Goal: Obtain resource: Download file/media

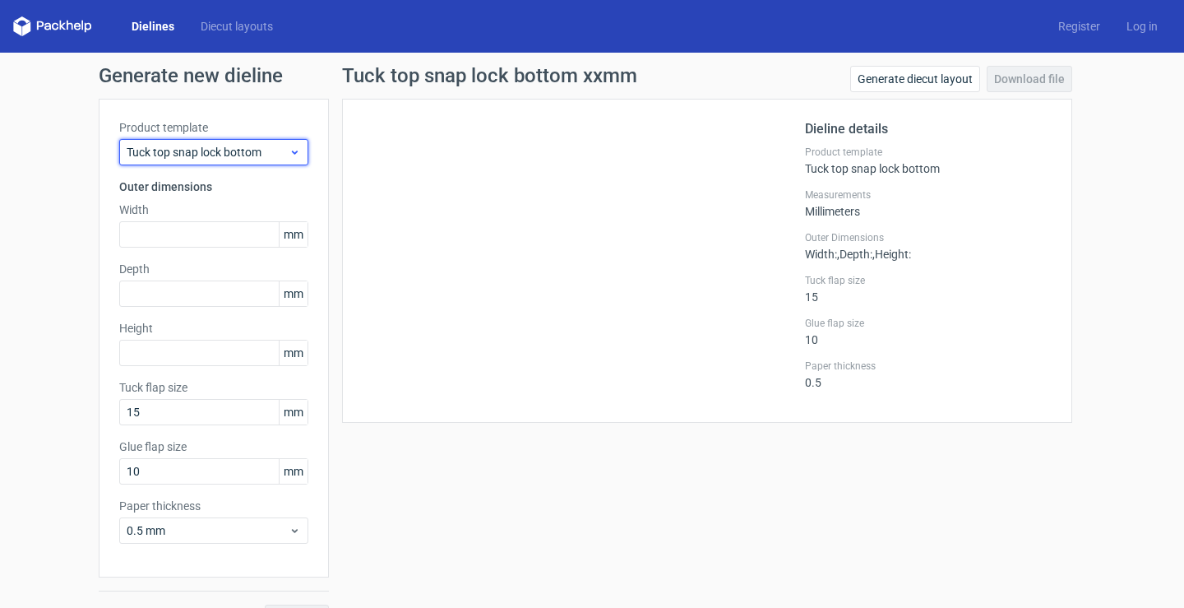
click at [214, 147] on span "Tuck top snap lock bottom" at bounding box center [208, 152] width 162 height 16
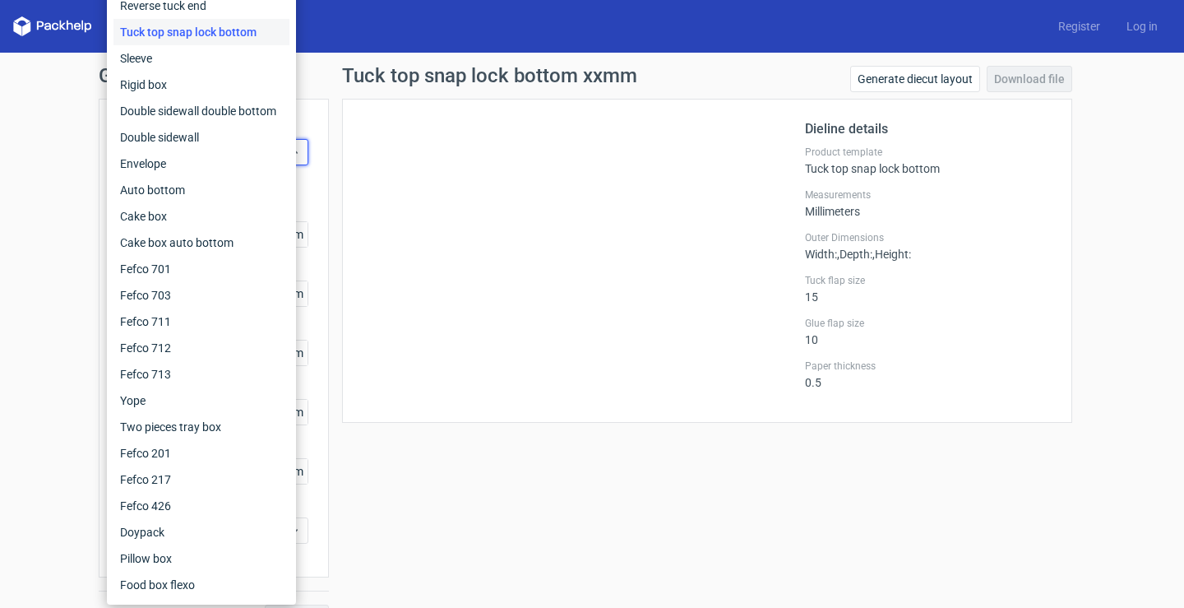
click at [219, 36] on div "Tuck top snap lock bottom" at bounding box center [201, 32] width 176 height 26
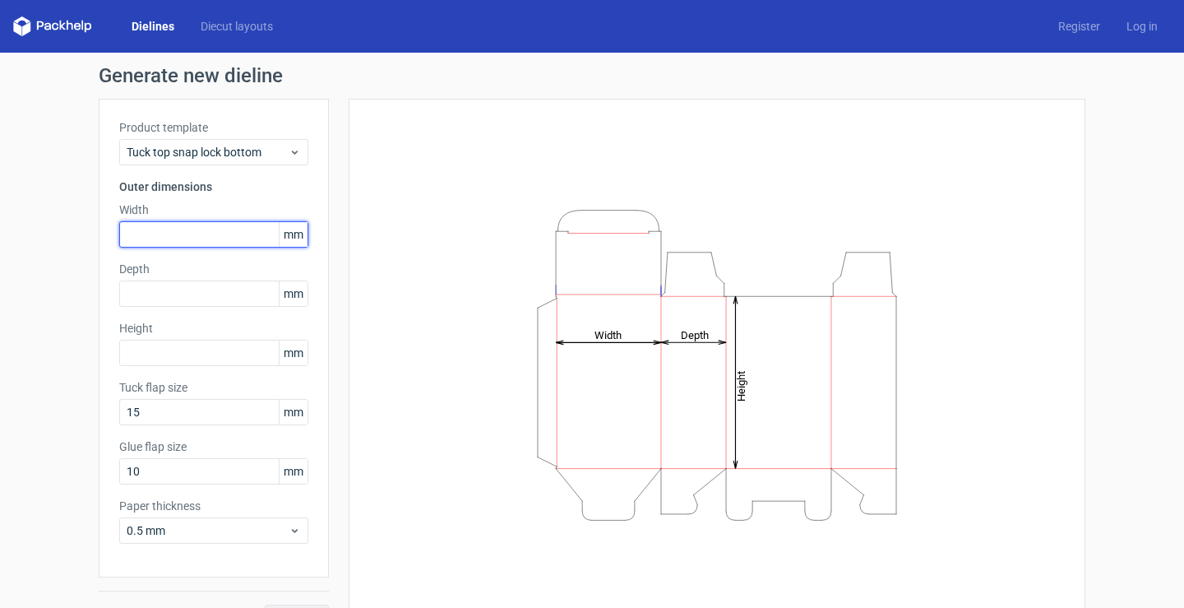
click at [195, 238] on input "text" at bounding box center [213, 234] width 189 height 26
type input "100"
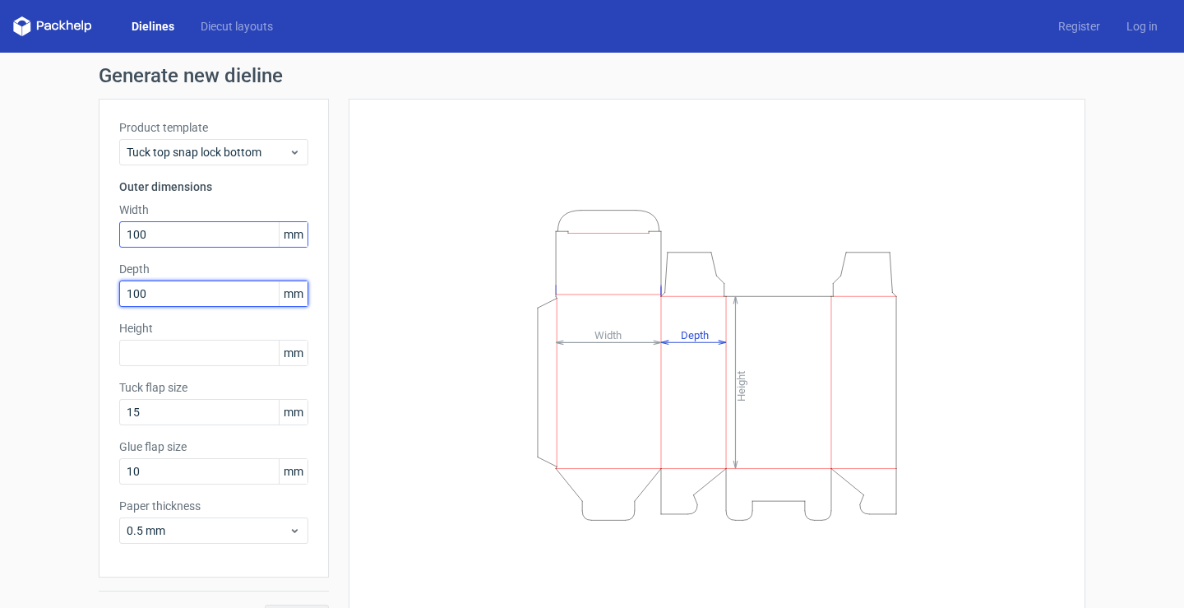
type input "100"
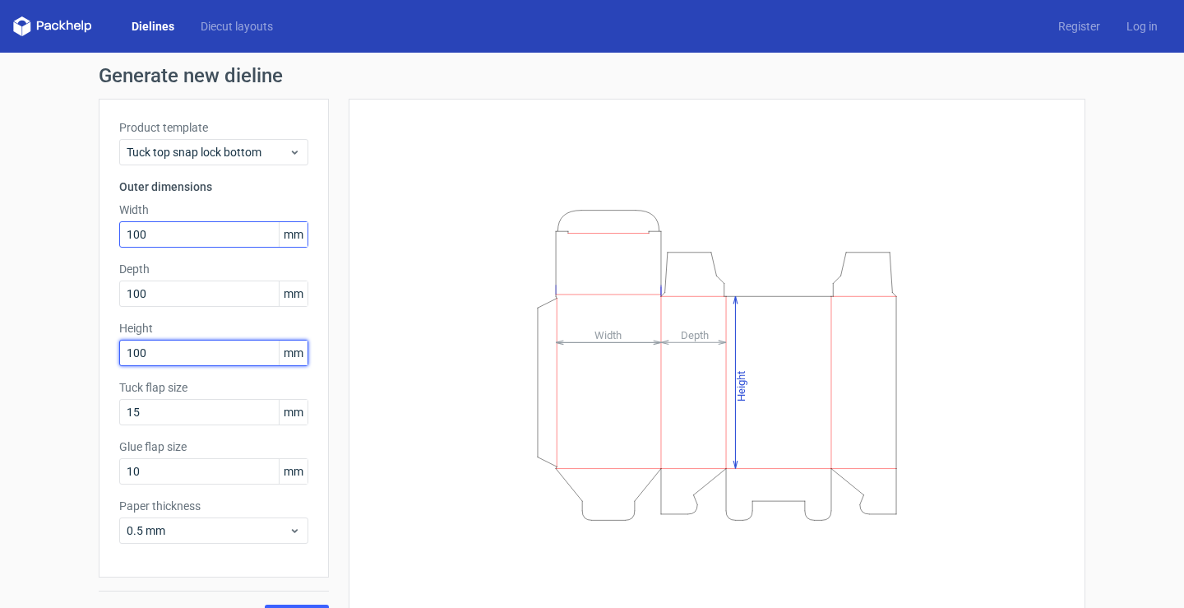
type input "100"
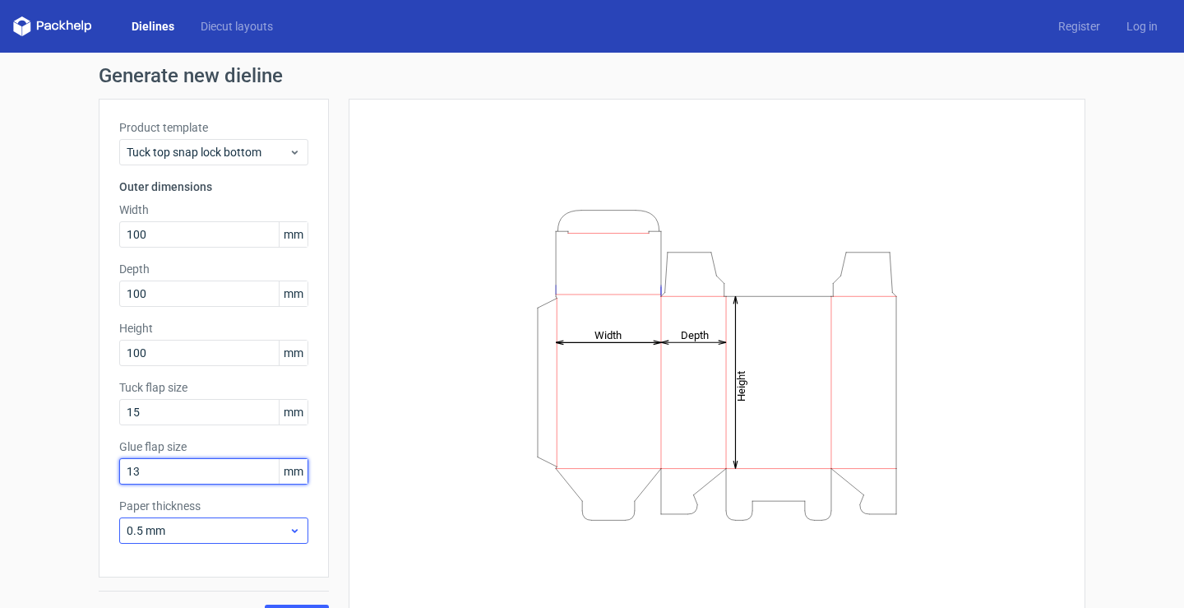
type input "13"
click at [218, 527] on span "0.5 mm" at bounding box center [208, 530] width 162 height 16
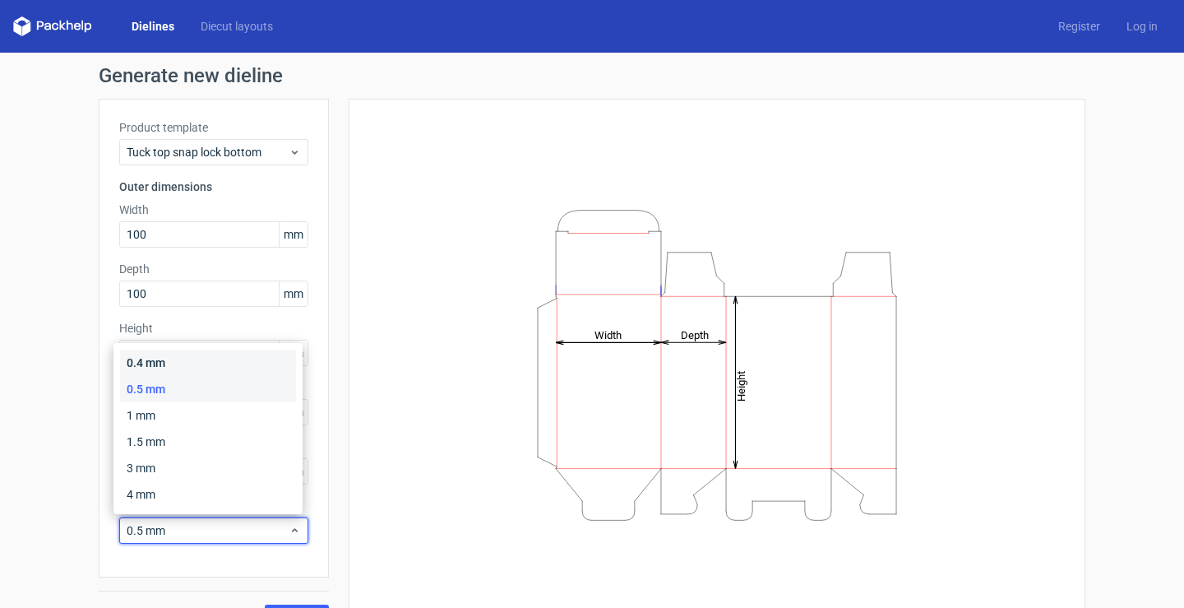
click at [165, 368] on div "0.4 mm" at bounding box center [208, 362] width 176 height 26
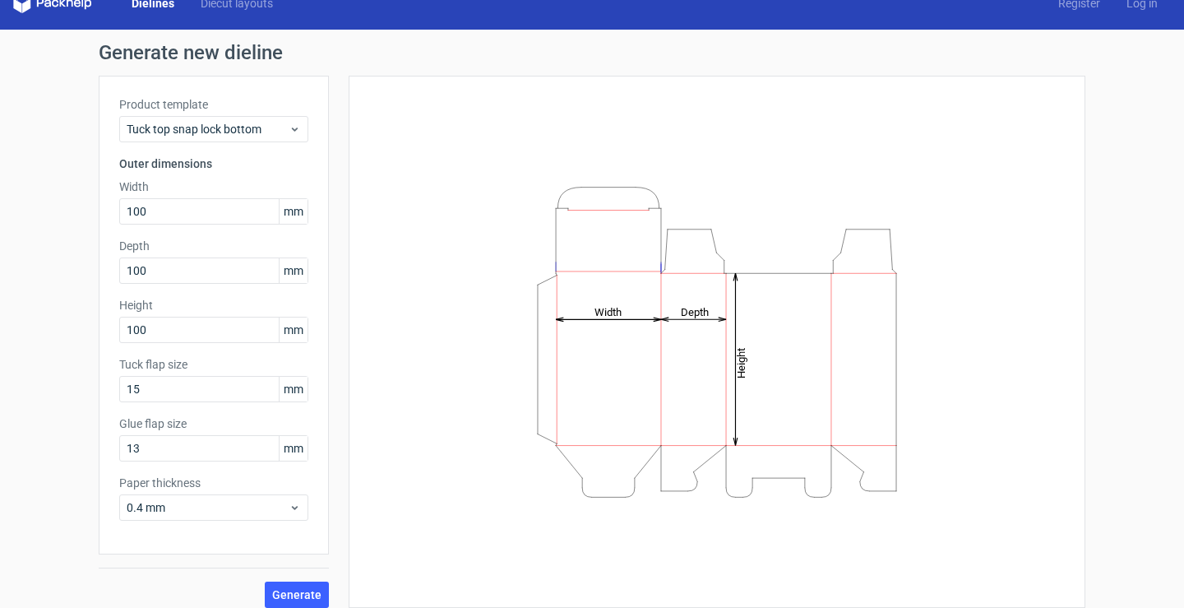
scroll to position [36, 0]
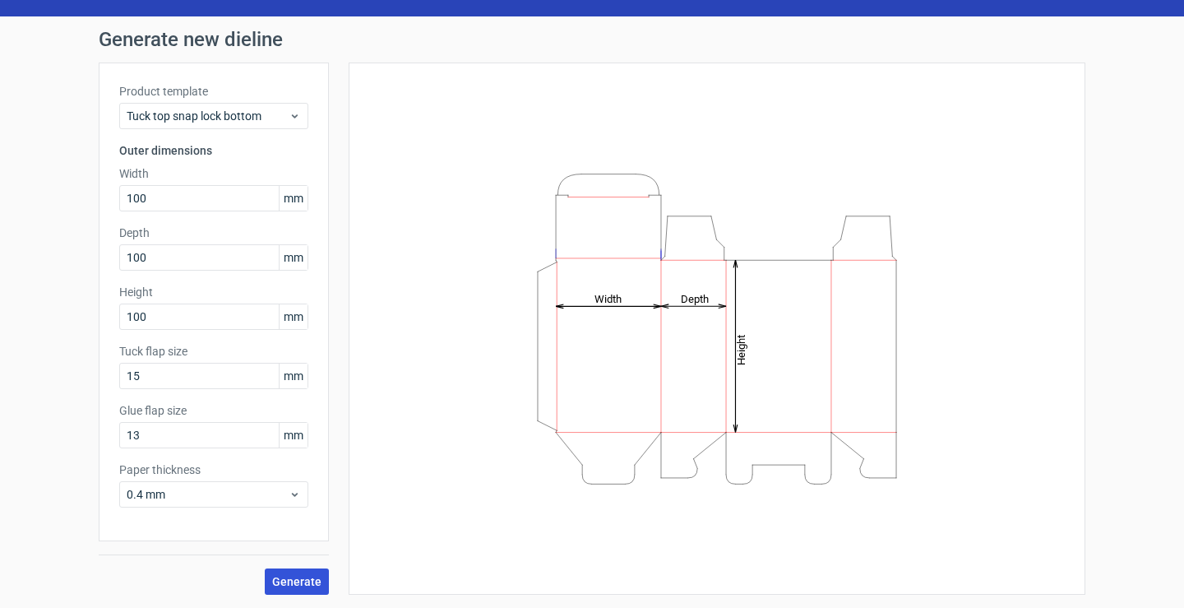
click at [312, 576] on span "Generate" at bounding box center [296, 582] width 49 height 12
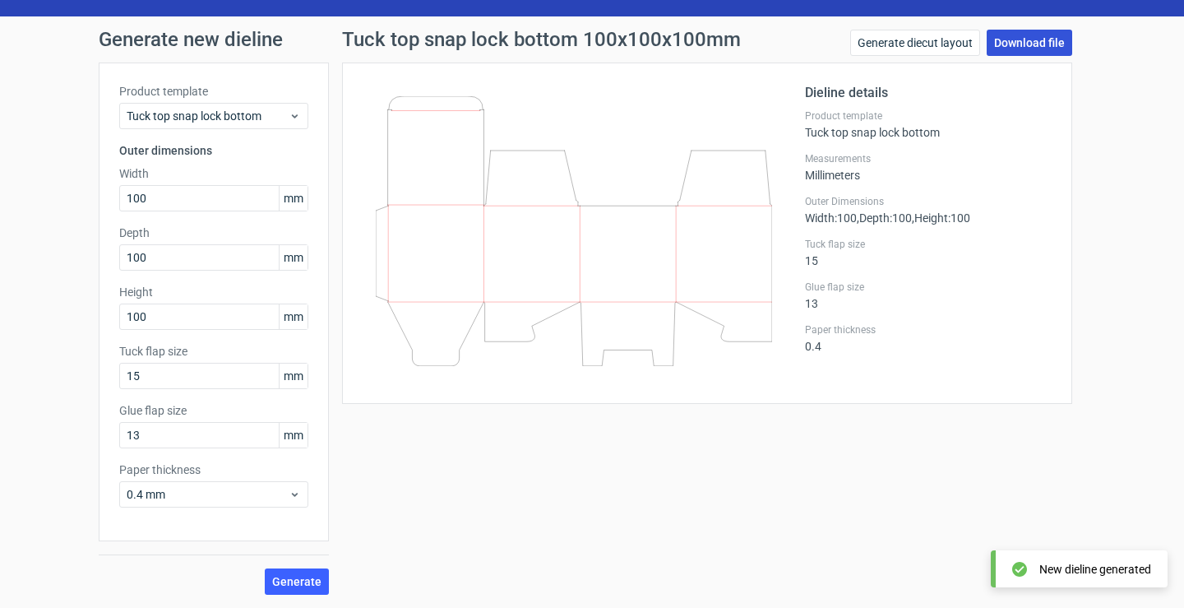
click at [1005, 37] on link "Download file" at bounding box center [1030, 43] width 86 height 26
